Goal: Check status: Check status

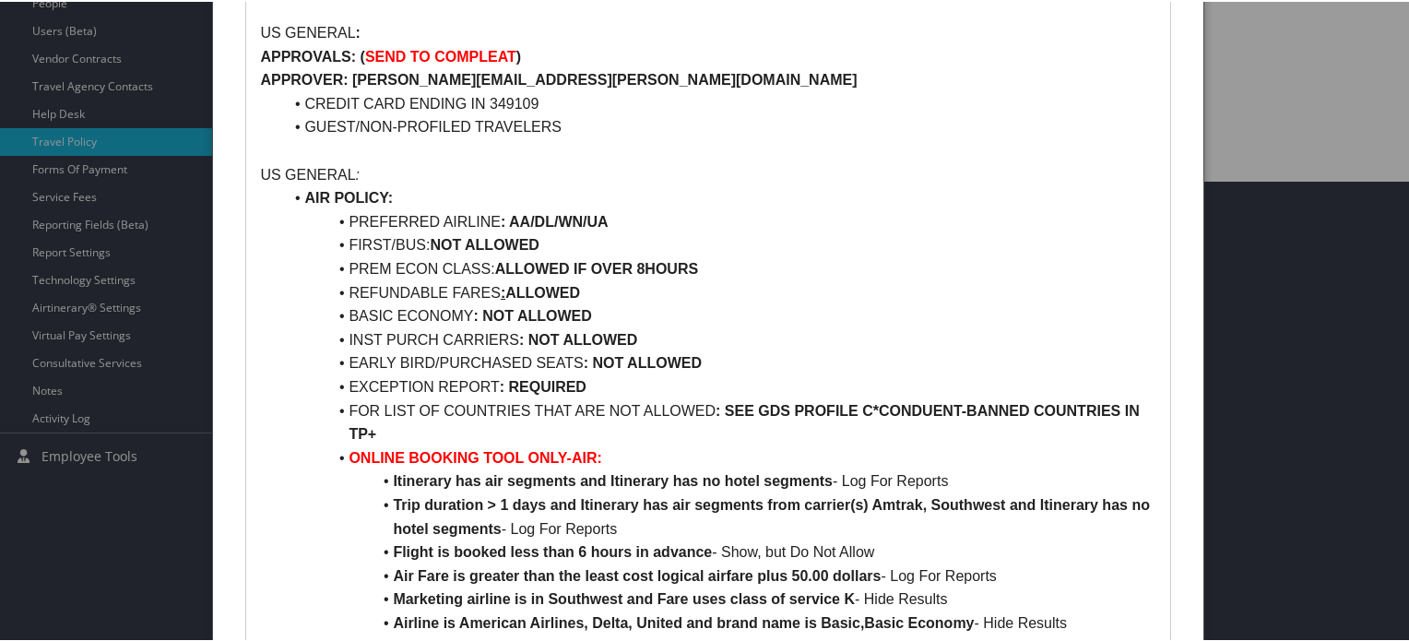
scroll to position [738, 0]
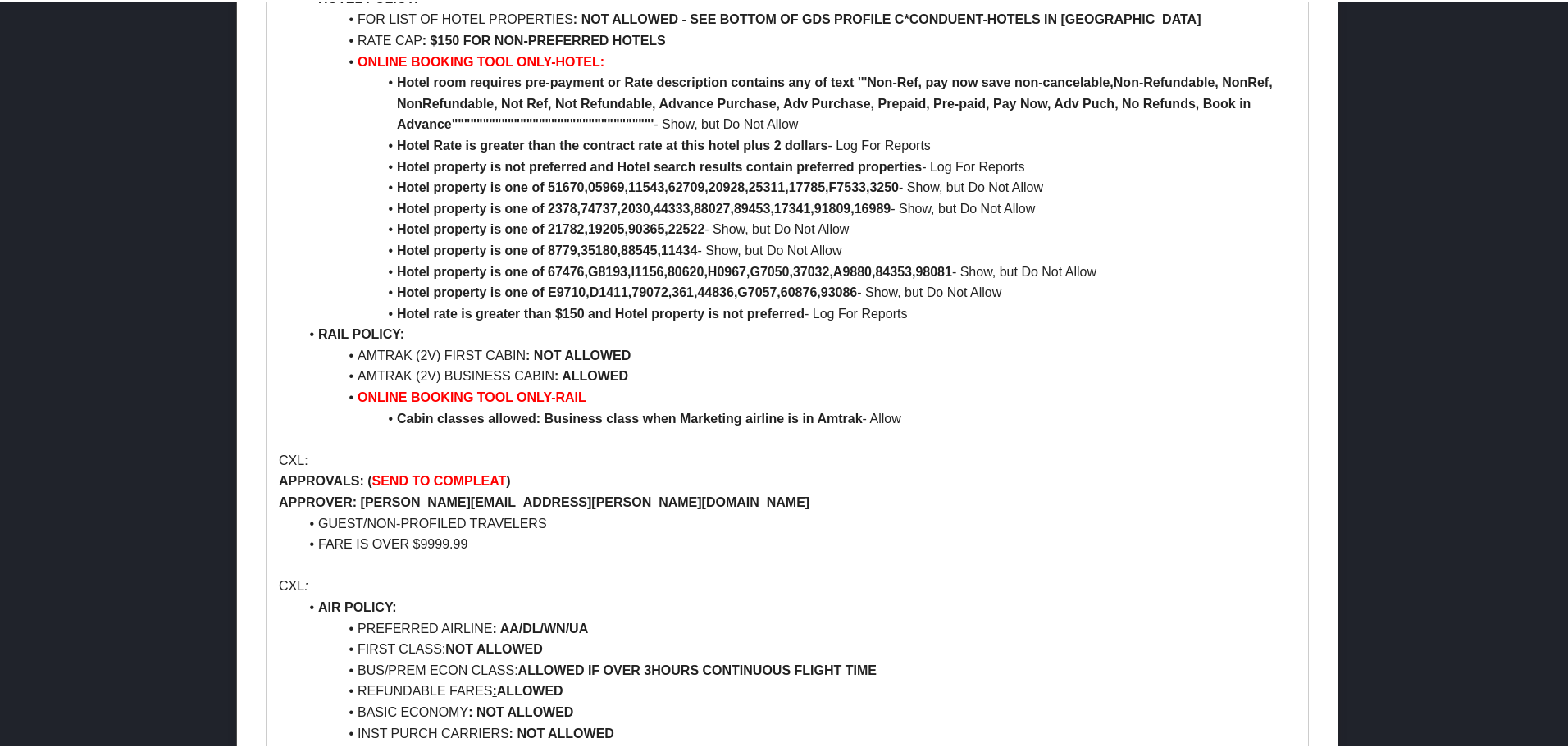
scroll to position [3525, 0]
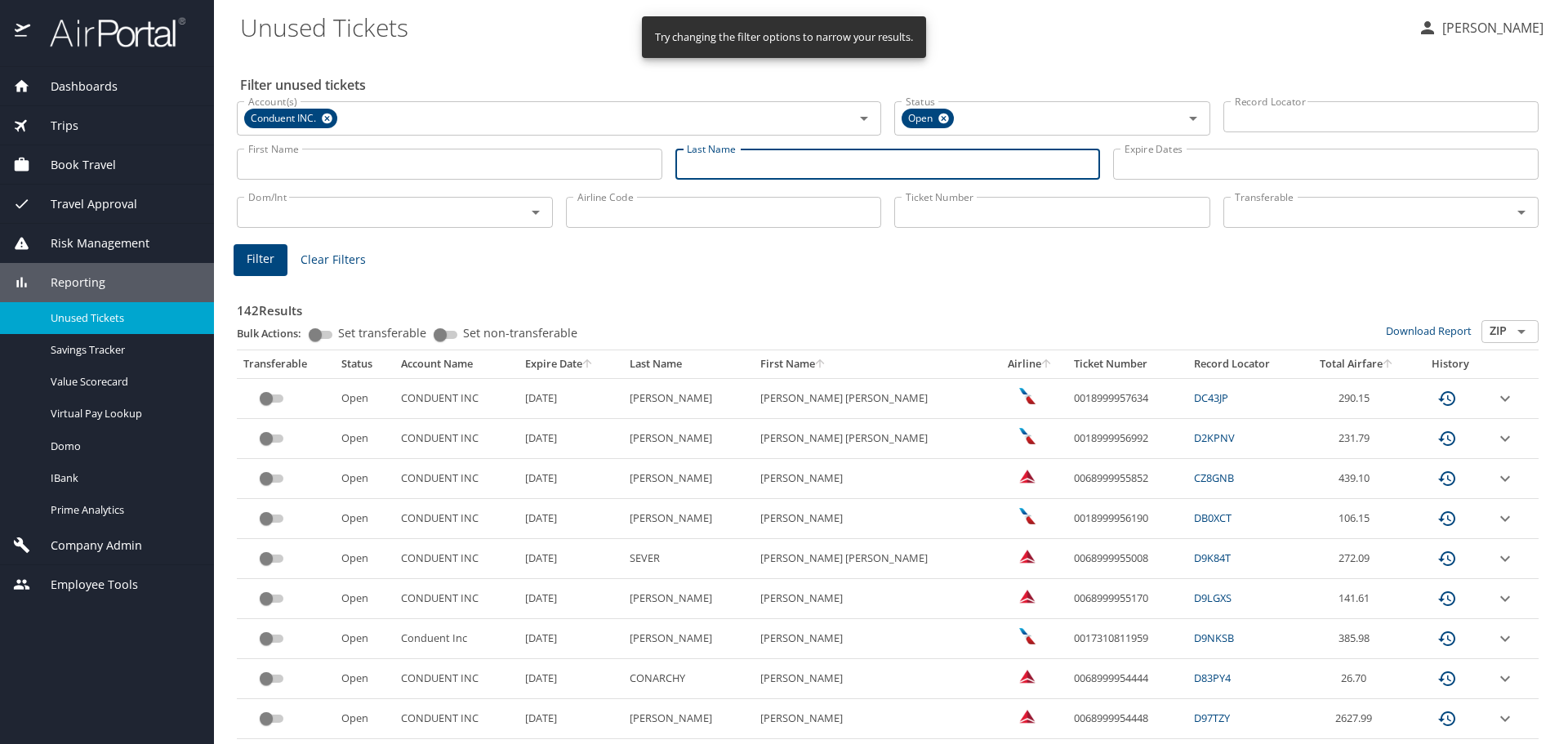
click at [727, 165] on input "Last Name" at bounding box center [888, 164] width 425 height 31
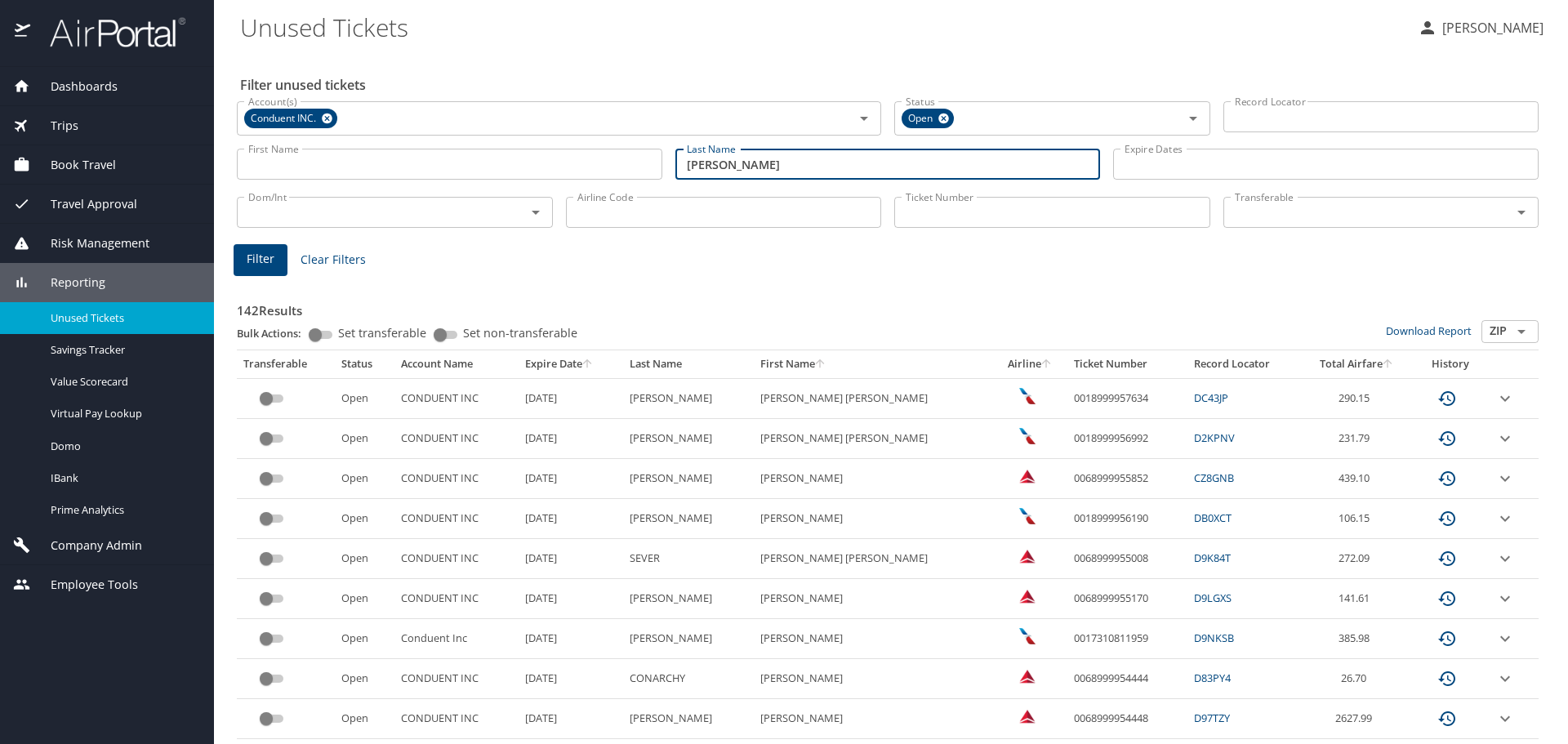
type input "fortini"
click at [255, 263] on span "Filter" at bounding box center [260, 259] width 27 height 20
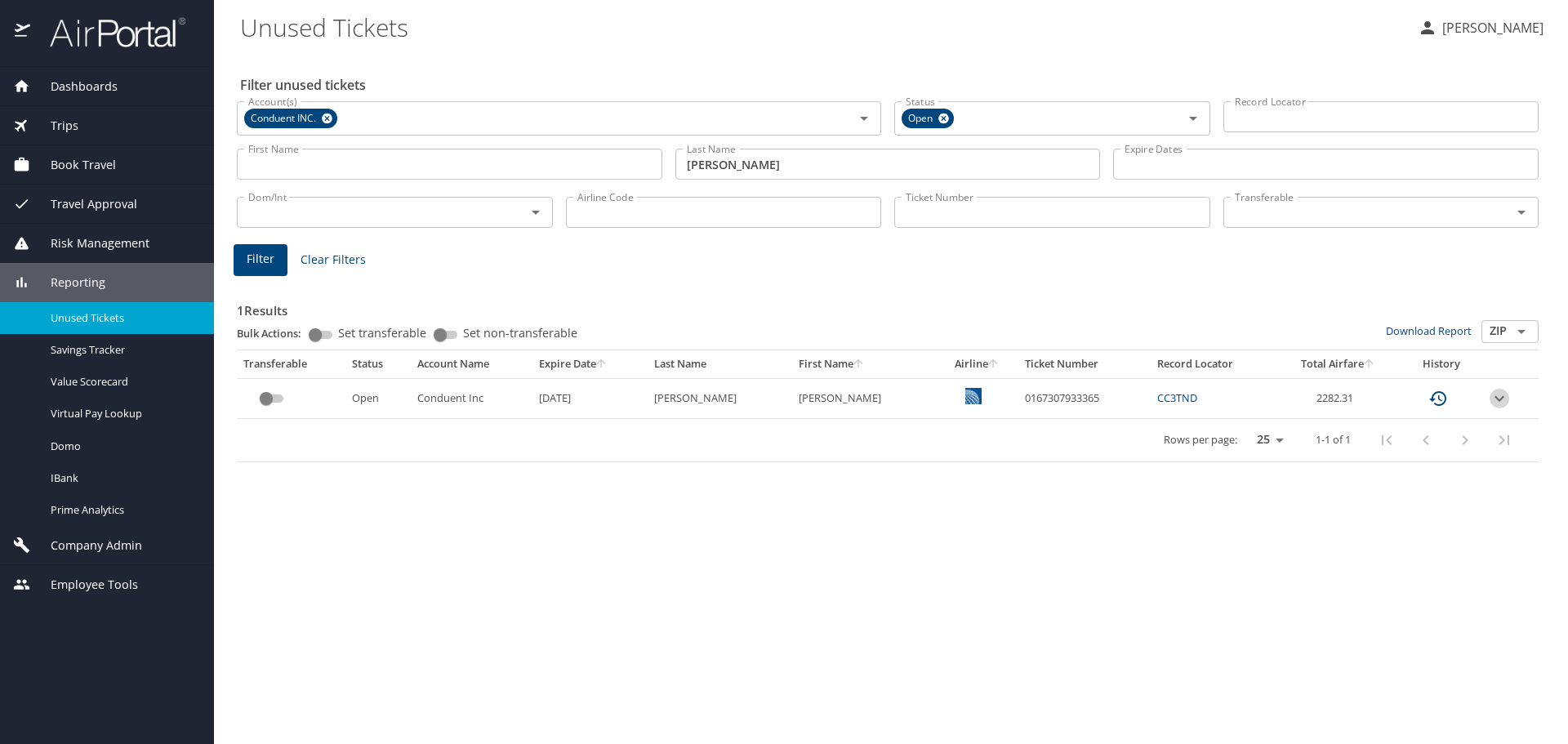
click at [1496, 399] on icon "expand row" at bounding box center [1499, 398] width 10 height 5
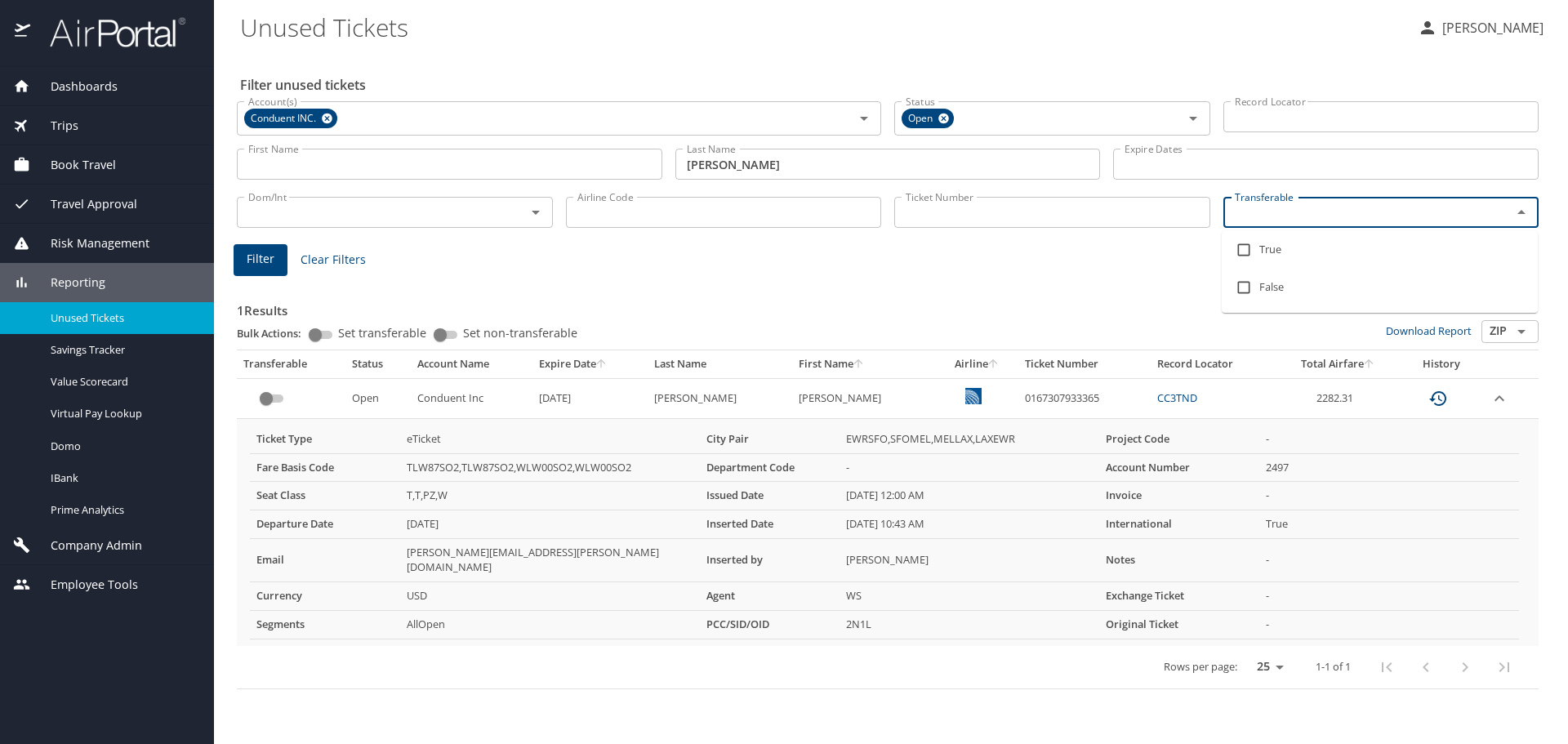
click at [1271, 214] on input "Transferable" at bounding box center [1357, 213] width 258 height 21
click at [1244, 248] on input "checkbox" at bounding box center [1244, 250] width 31 height 31
checkbox input "true"
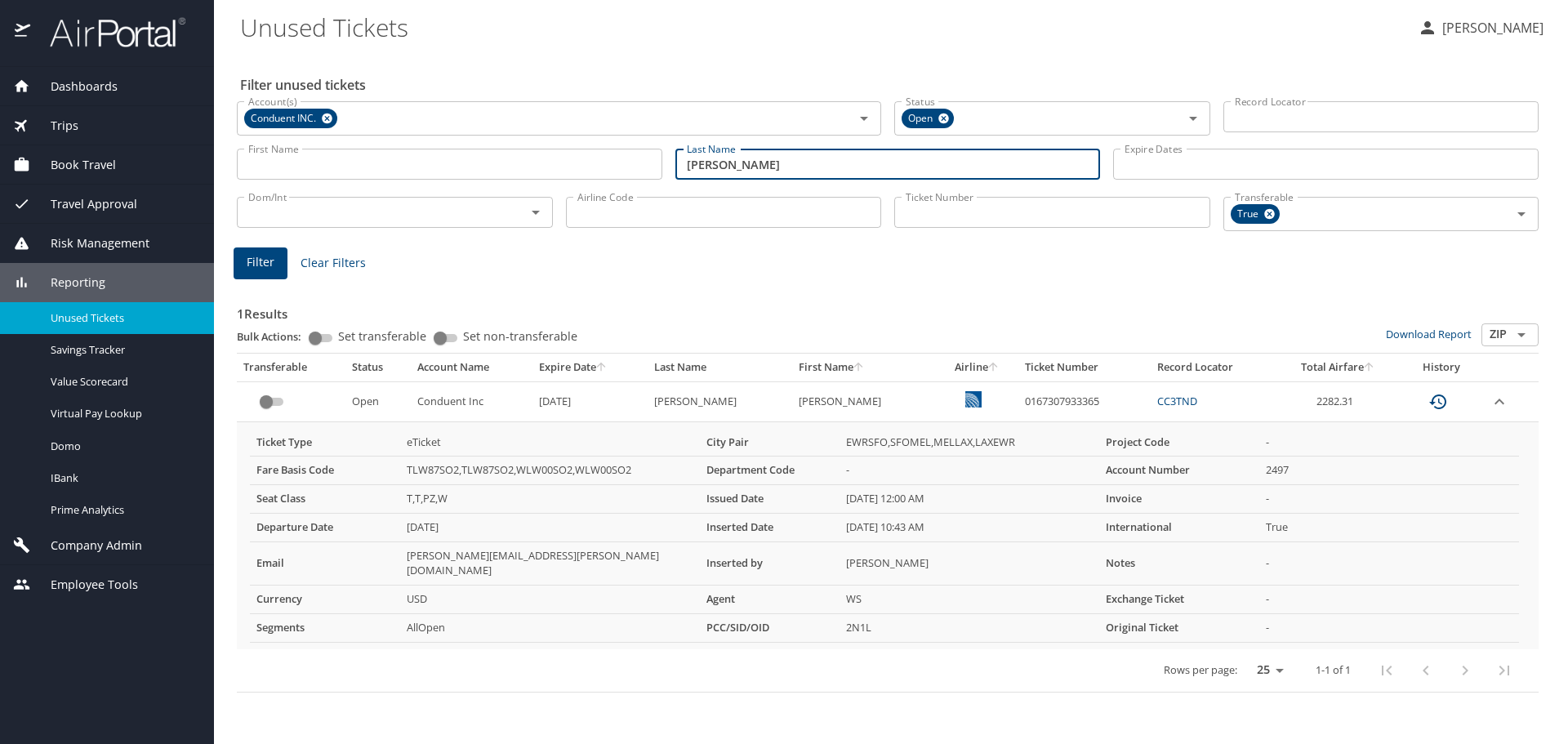
drag, startPoint x: 688, startPoint y: 173, endPoint x: 373, endPoint y: 175, distance: 315.0
click at [373, 175] on div "First Name First Name Last Name fortini Last Name Expire Dates Expire Dates" at bounding box center [888, 164] width 1315 height 58
click at [648, 217] on input "Airline Code" at bounding box center [724, 212] width 316 height 31
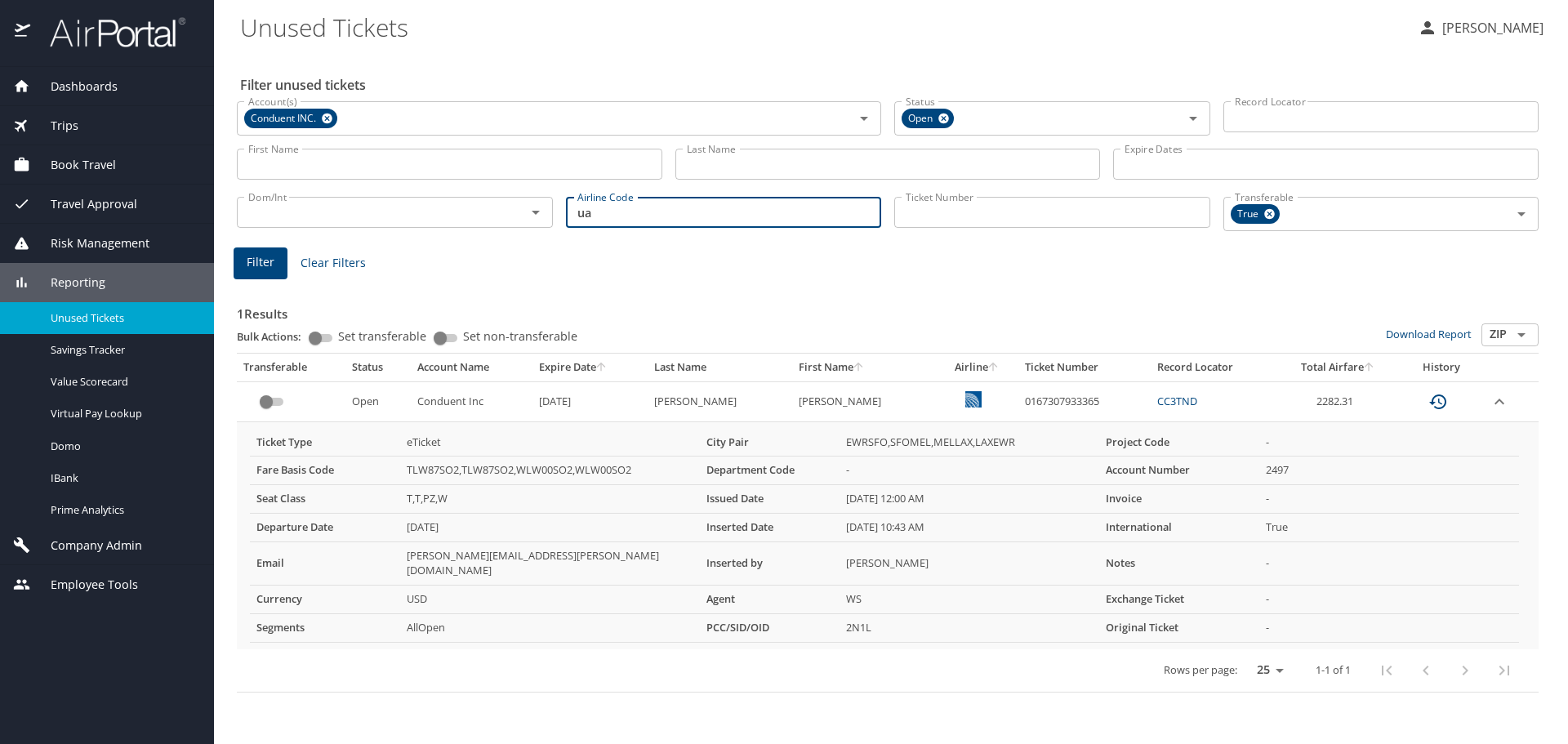
type input "ua"
click at [262, 260] on span "Filter" at bounding box center [260, 262] width 27 height 20
